Goal: Check status: Check status

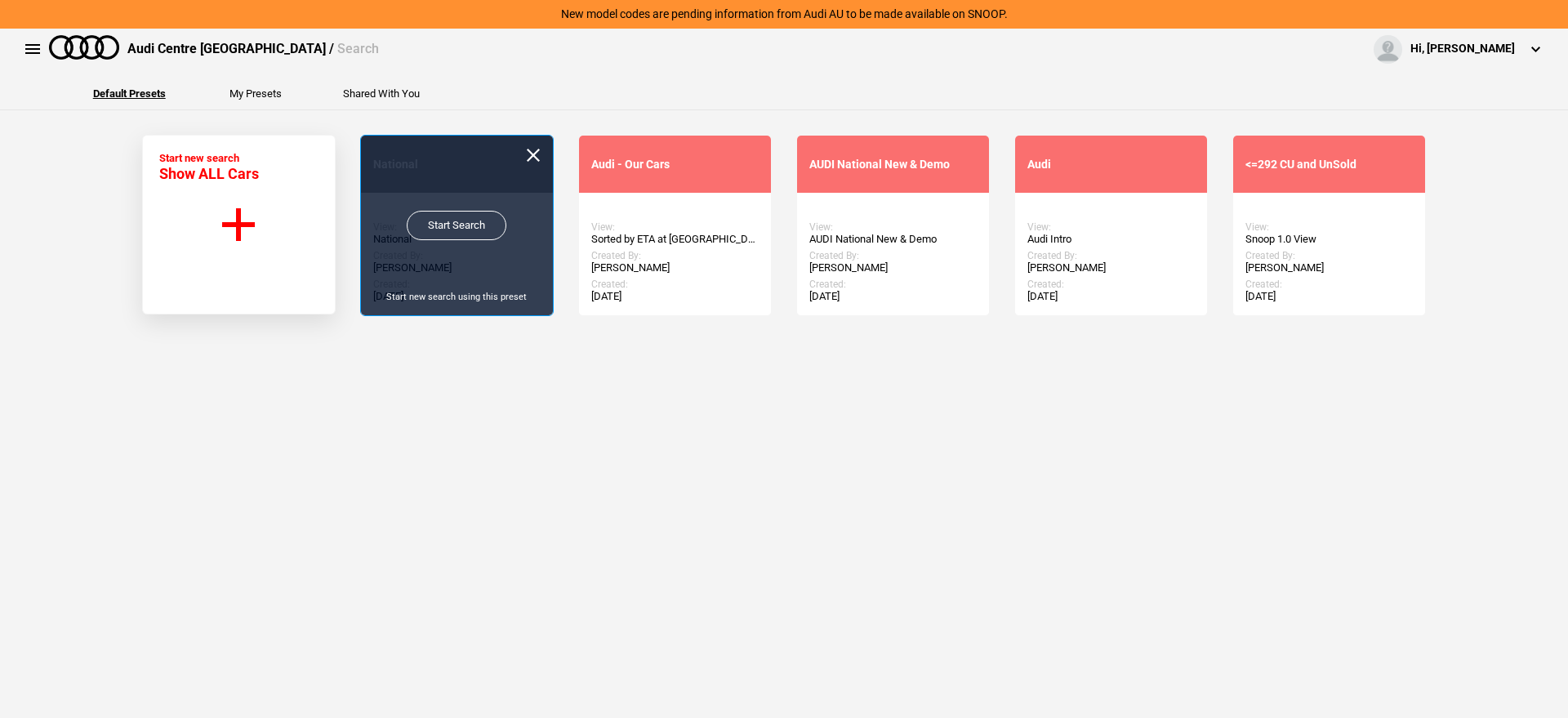
click at [430, 221] on link "Start Search" at bounding box center [456, 226] width 100 height 30
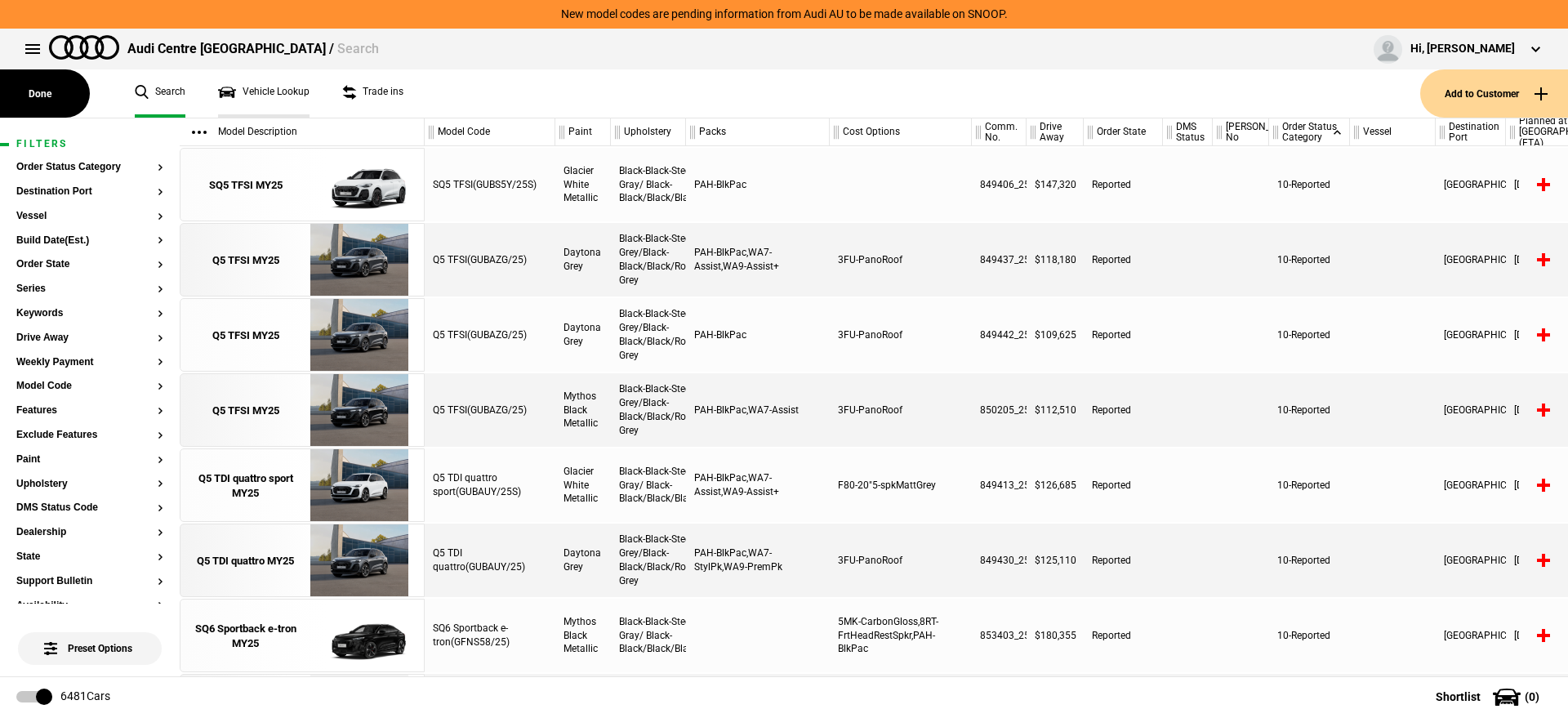
click at [281, 91] on link "Vehicle Lookup" at bounding box center [264, 93] width 91 height 48
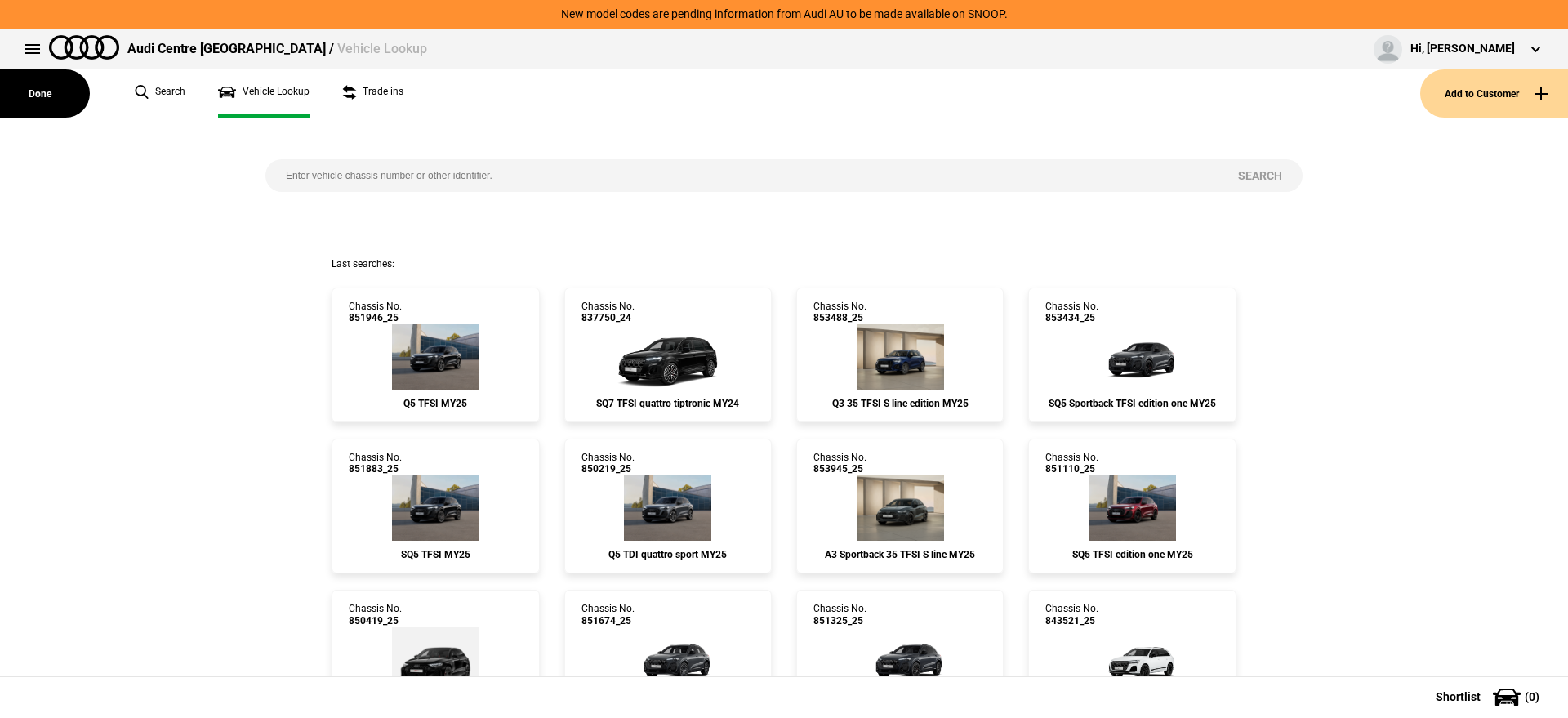
click at [503, 174] on input "search" at bounding box center [741, 175] width 952 height 32
paste input "853434"
type input "853434"
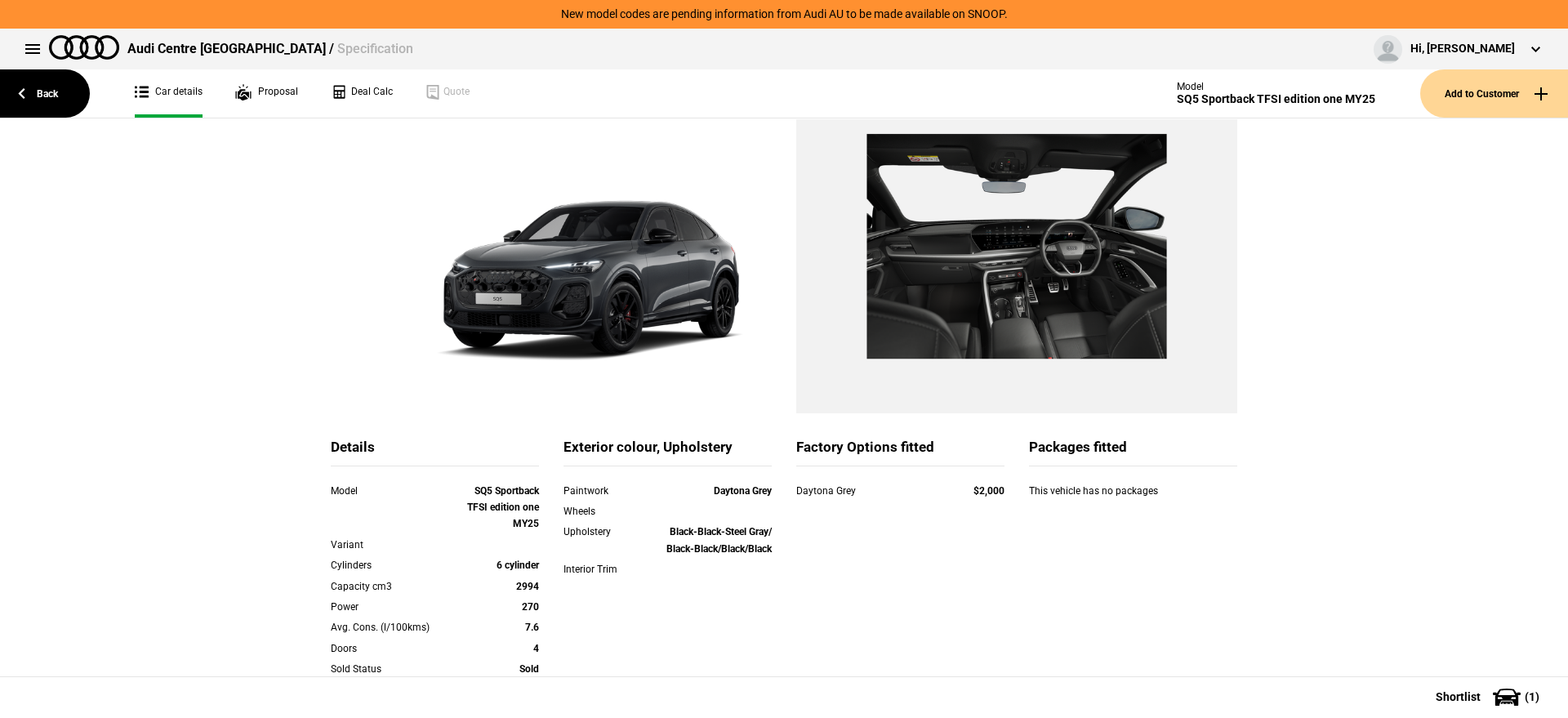
scroll to position [92, 0]
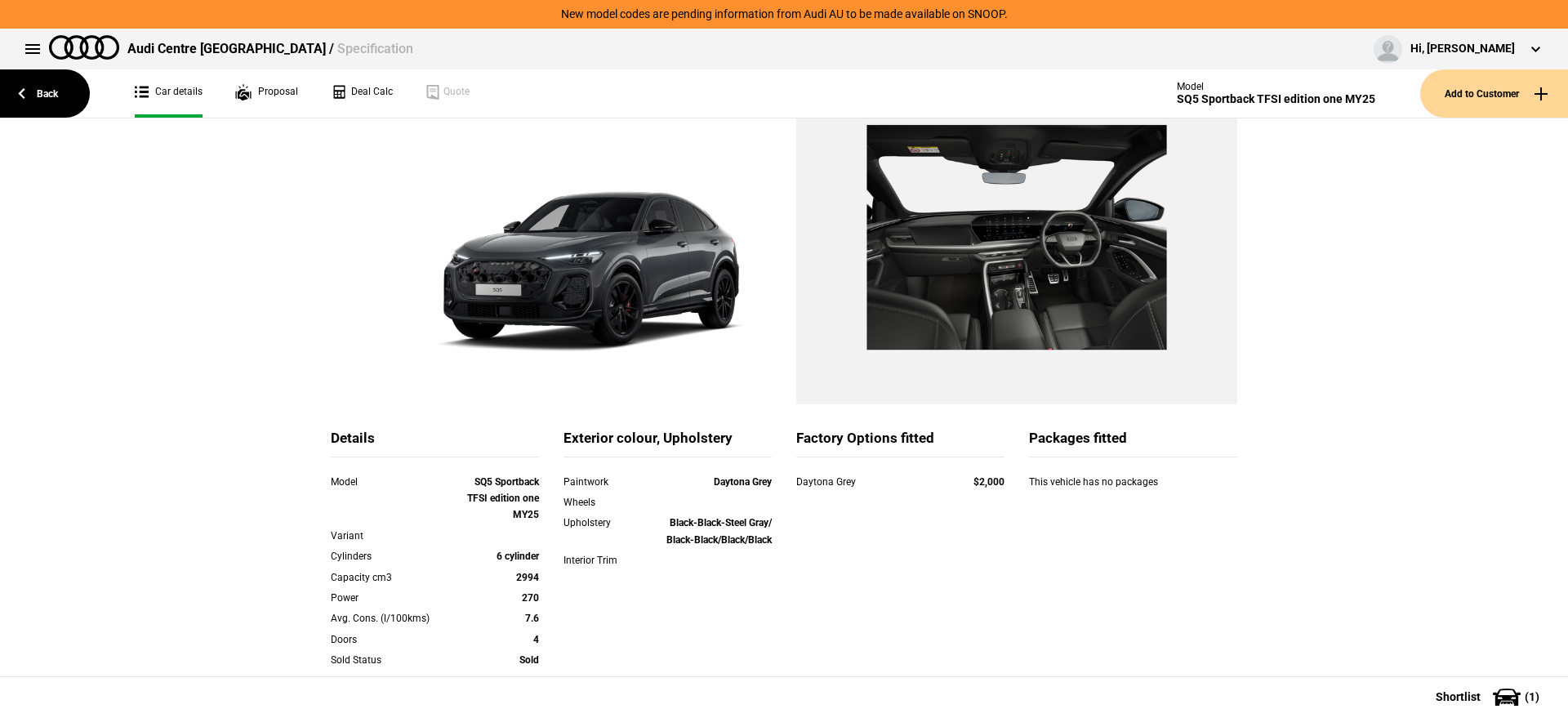
scroll to position [110, 0]
